Goal: Task Accomplishment & Management: Complete application form

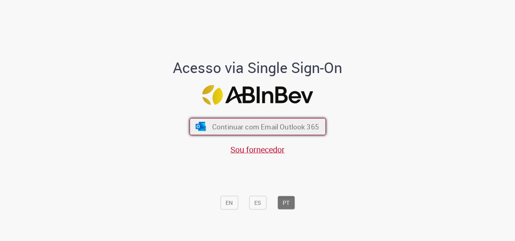
click at [246, 123] on span "Continuar com Email Outlook 365" at bounding box center [265, 126] width 107 height 9
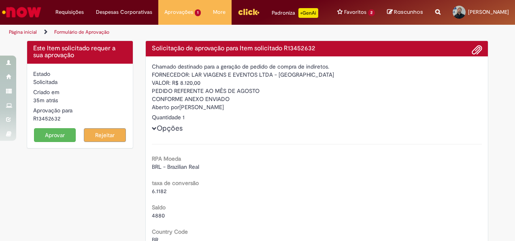
click at [43, 133] on button "Aprovar" at bounding box center [55, 135] width 42 height 14
